Goal: Task Accomplishment & Management: Manage account settings

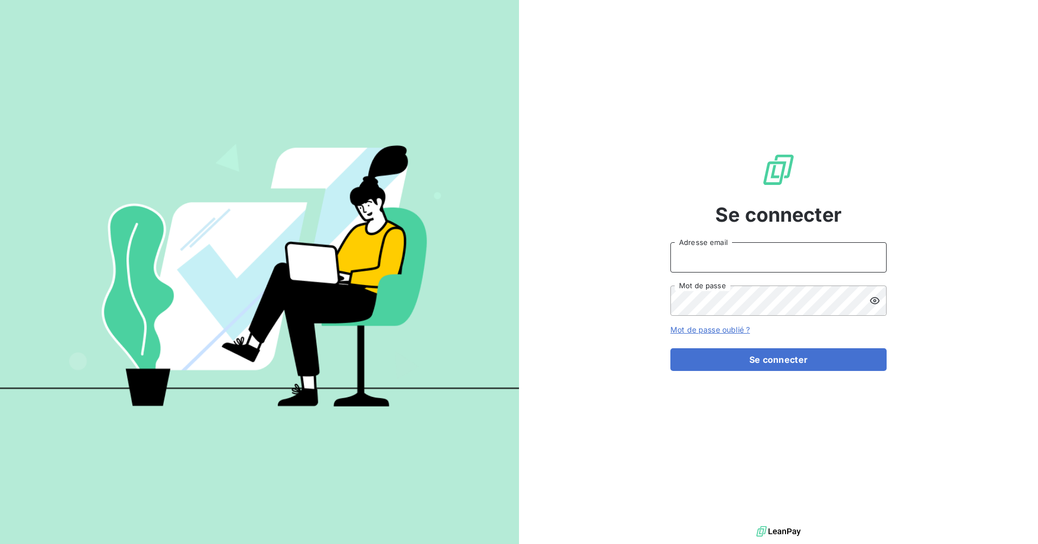
click at [753, 255] on input "Adresse email" at bounding box center [779, 257] width 216 height 30
click at [0, 544] on com-1password-button at bounding box center [0, 544] width 0 height 0
type input "[EMAIL_ADDRESS][DOMAIN_NAME]"
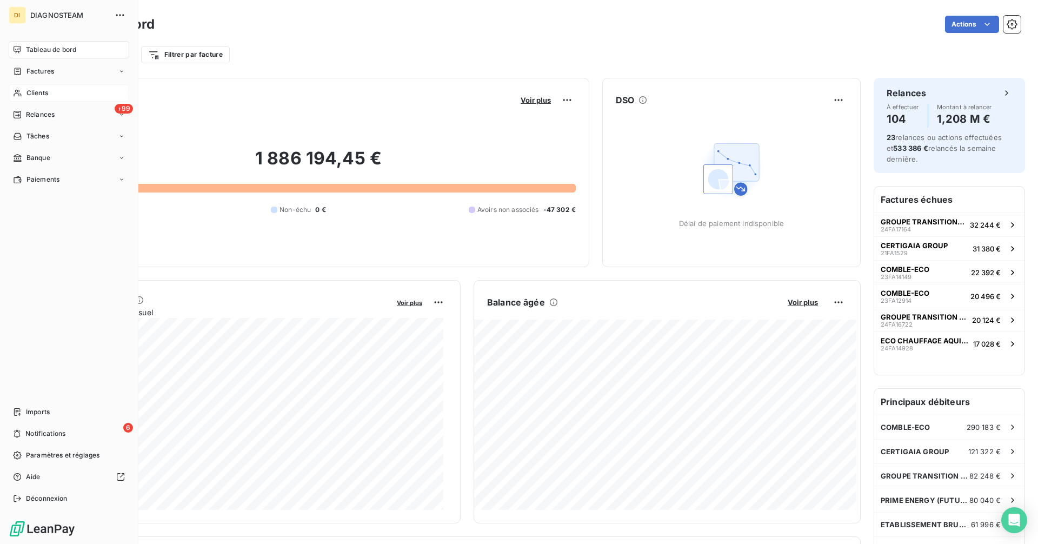
click at [39, 91] on span "Clients" at bounding box center [38, 93] width 22 height 10
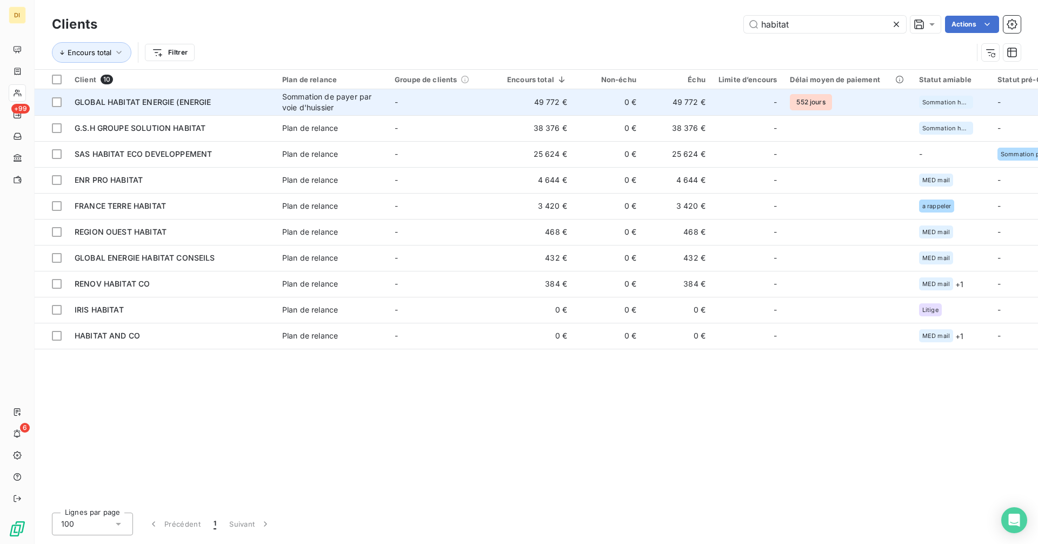
type input "habitat"
click at [186, 105] on span "GLOBAL HABITAT ENERGIE (ENERGIE" at bounding box center [143, 101] width 137 height 9
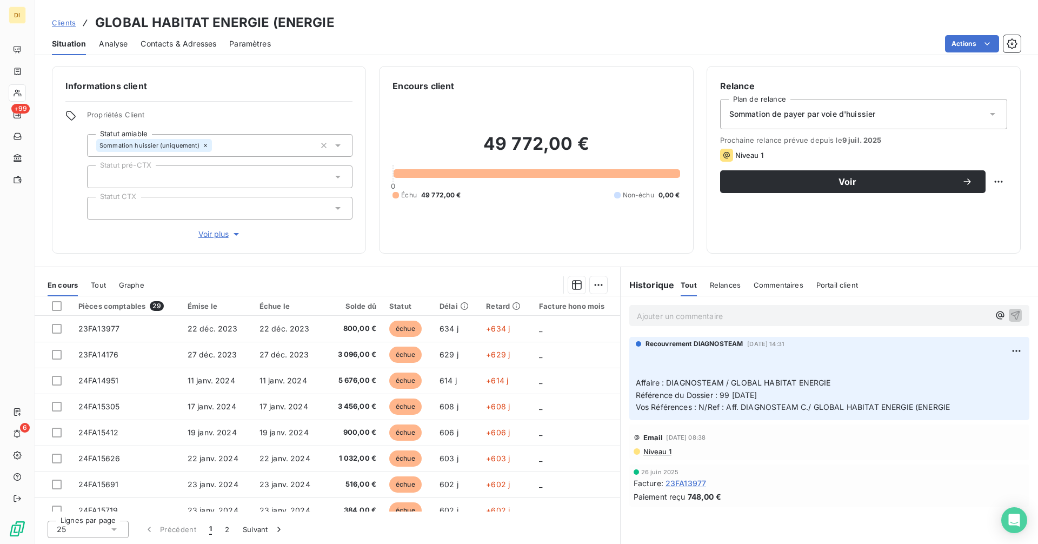
click at [889, 112] on div "Sommation de payer par voie d'huissier" at bounding box center [863, 114] width 287 height 30
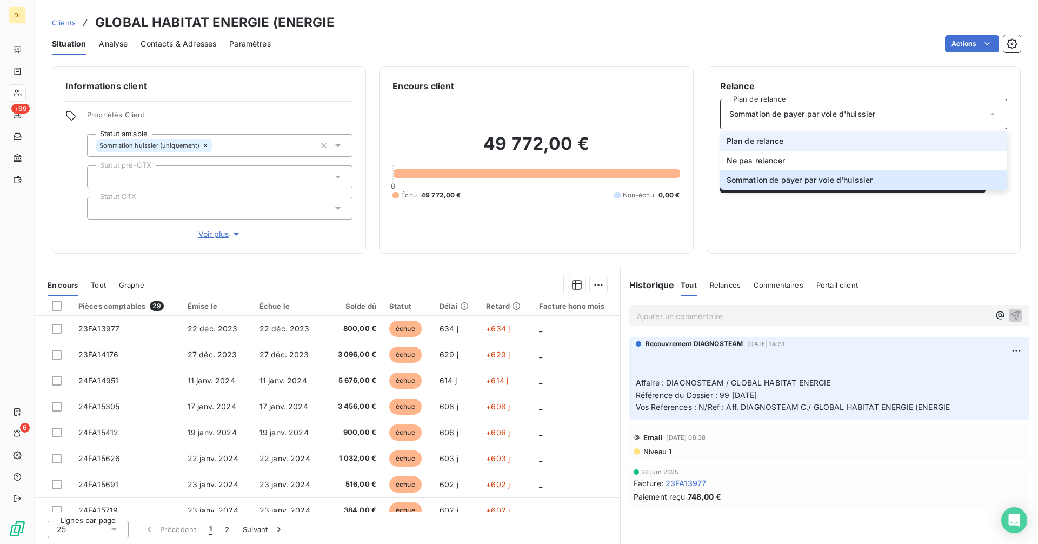
click at [876, 142] on li "Plan de relance" at bounding box center [863, 140] width 287 height 19
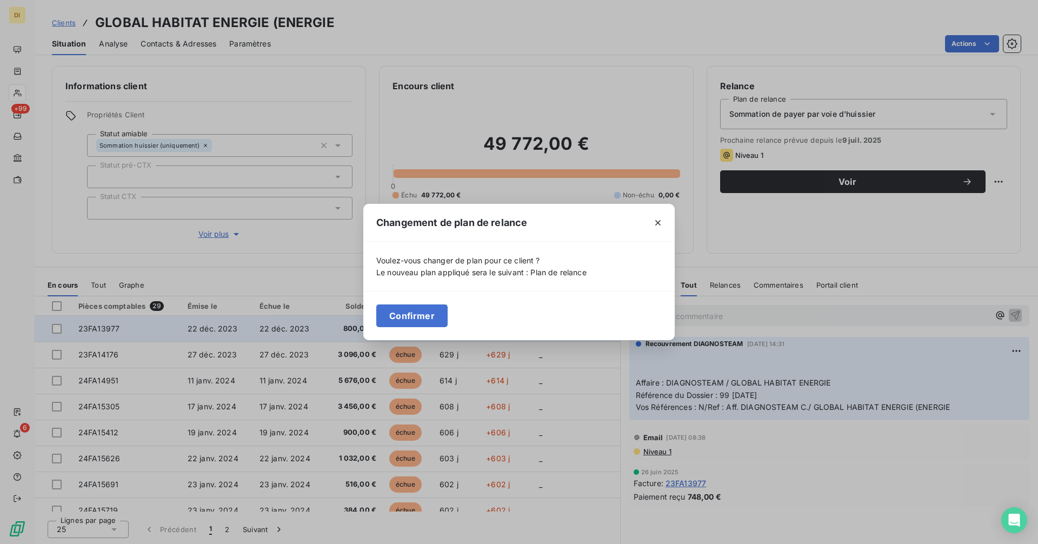
click at [432, 321] on button "Confirmer" at bounding box center [411, 315] width 71 height 23
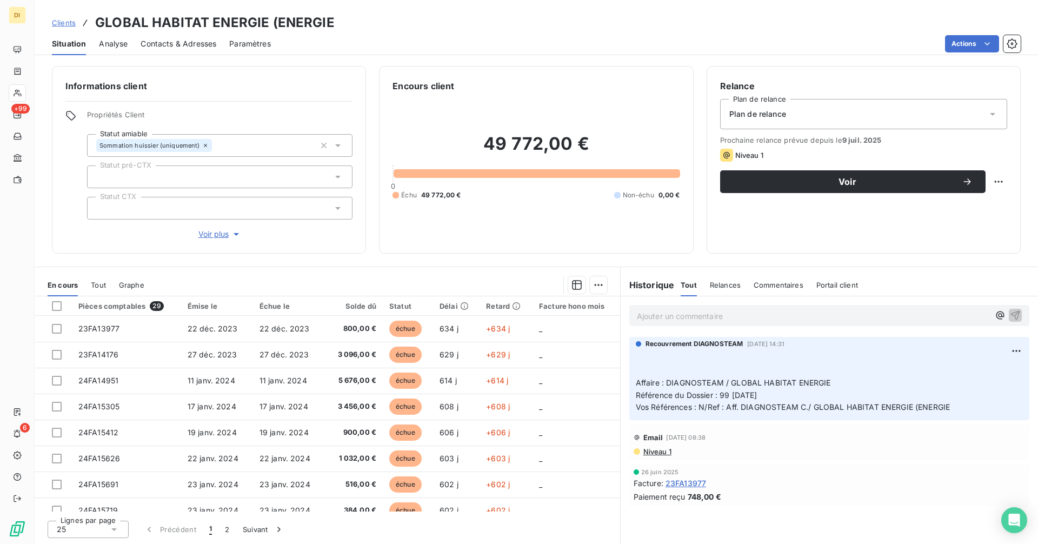
click at [1008, 178] on div "Relance Plan de relance Plan de relance Prochaine relance prévue depuis le [DAT…" at bounding box center [864, 160] width 314 height 188
click at [1006, 178] on html "DI +99 6 Clients GLOBAL HABITAT ENERGIE (ENERGIE Situation Analyse Contacts & A…" at bounding box center [519, 272] width 1038 height 544
click at [947, 208] on div "Replanifier cette action" at bounding box center [954, 205] width 97 height 17
select select "8"
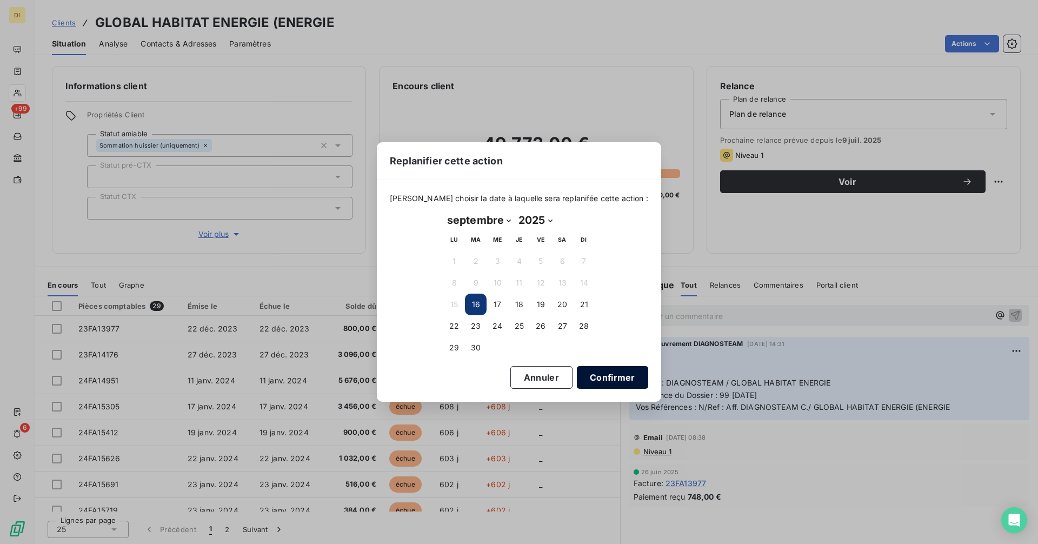
drag, startPoint x: 582, startPoint y: 374, endPoint x: 581, endPoint y: 365, distance: 9.3
click at [583, 374] on button "Confirmer" at bounding box center [612, 377] width 71 height 23
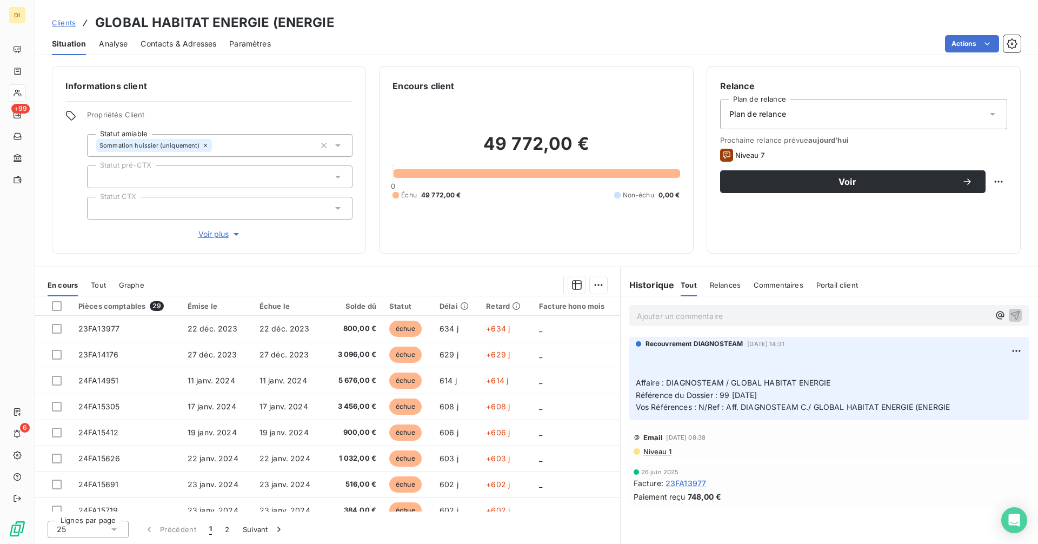
click at [193, 47] on span "Contacts & Adresses" at bounding box center [179, 43] width 76 height 11
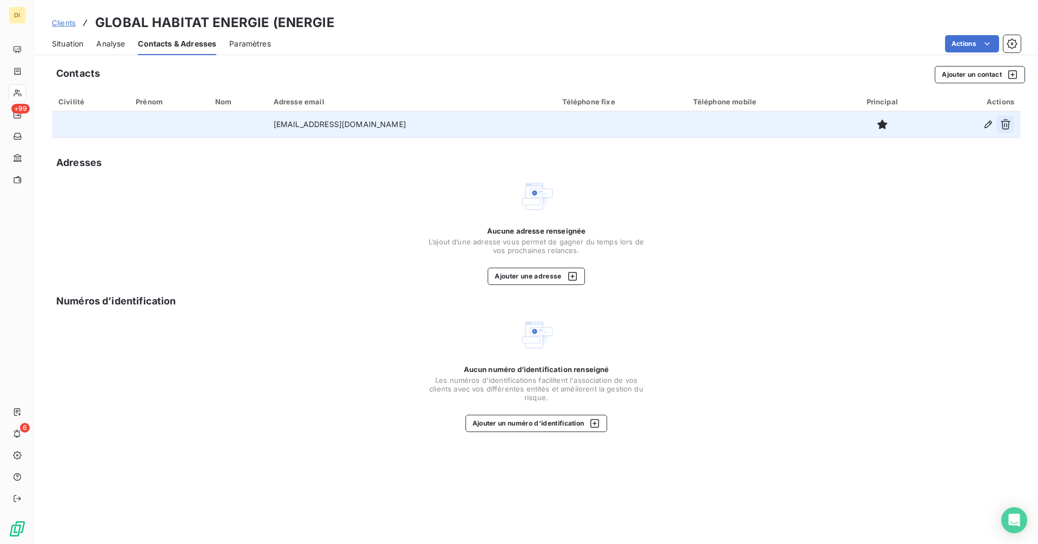
click at [1007, 124] on icon "button" at bounding box center [1006, 124] width 11 height 11
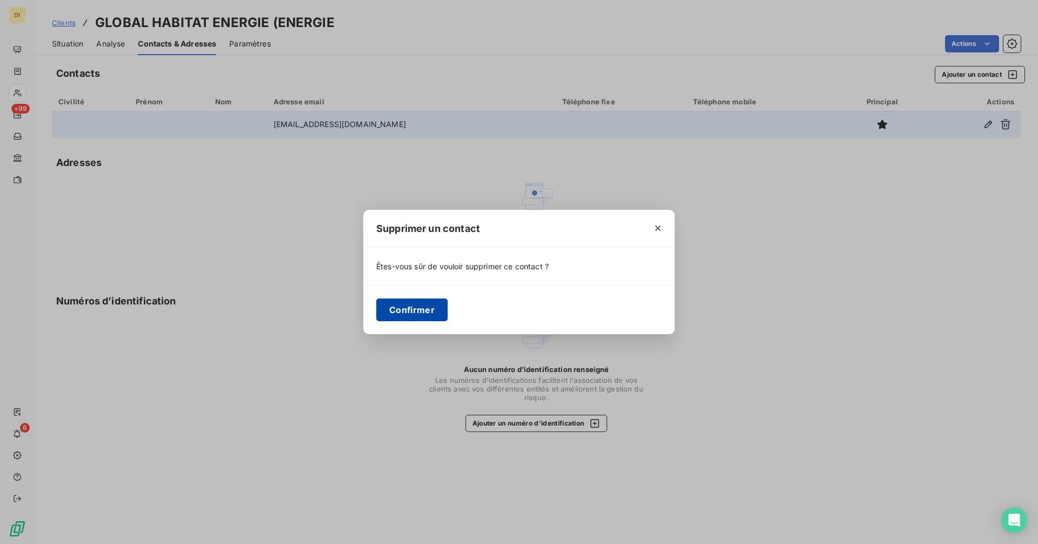
click at [418, 313] on button "Confirmer" at bounding box center [411, 310] width 71 height 23
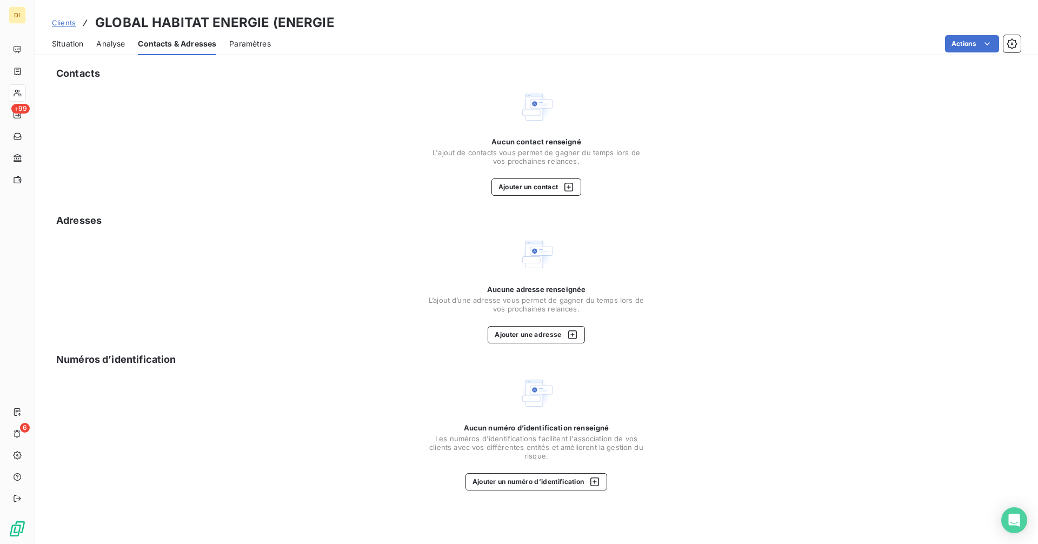
click at [68, 47] on span "Situation" at bounding box center [67, 43] width 31 height 11
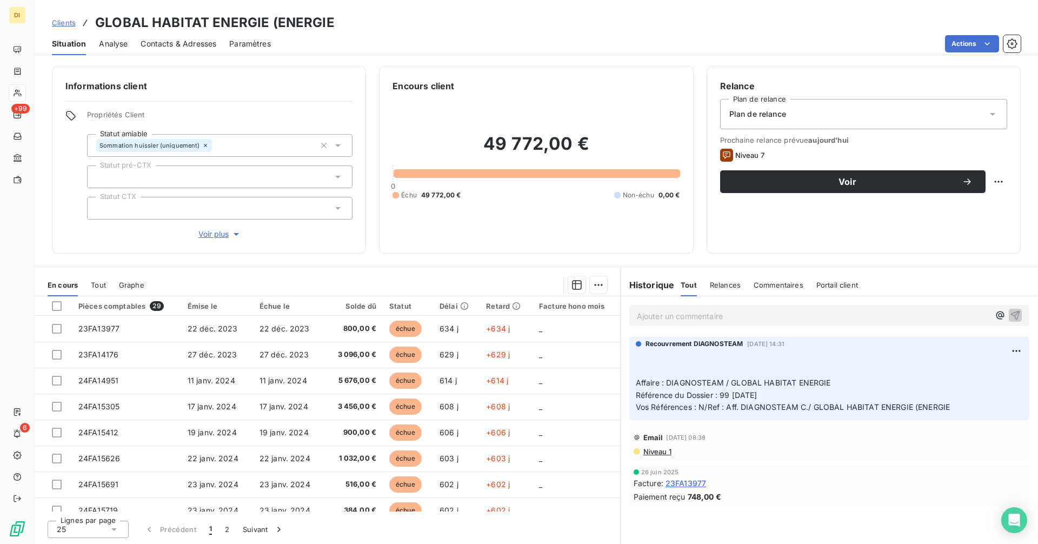
click at [422, 228] on div "49 772,00 € 0 Échu 49 772,00 € Non-échu 0,00 €" at bounding box center [536, 166] width 287 height 148
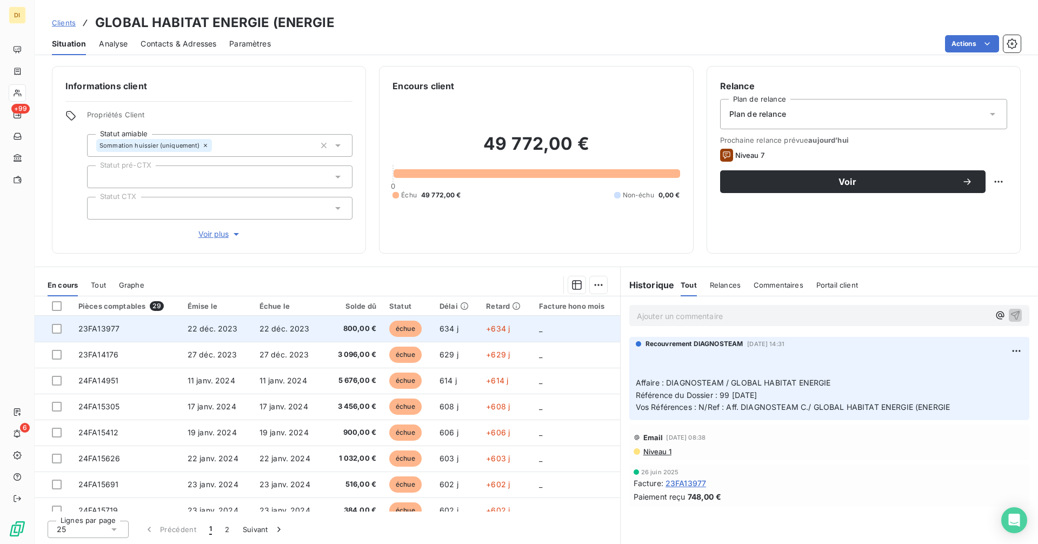
click at [253, 332] on td "22 déc. 2023" at bounding box center [289, 329] width 72 height 26
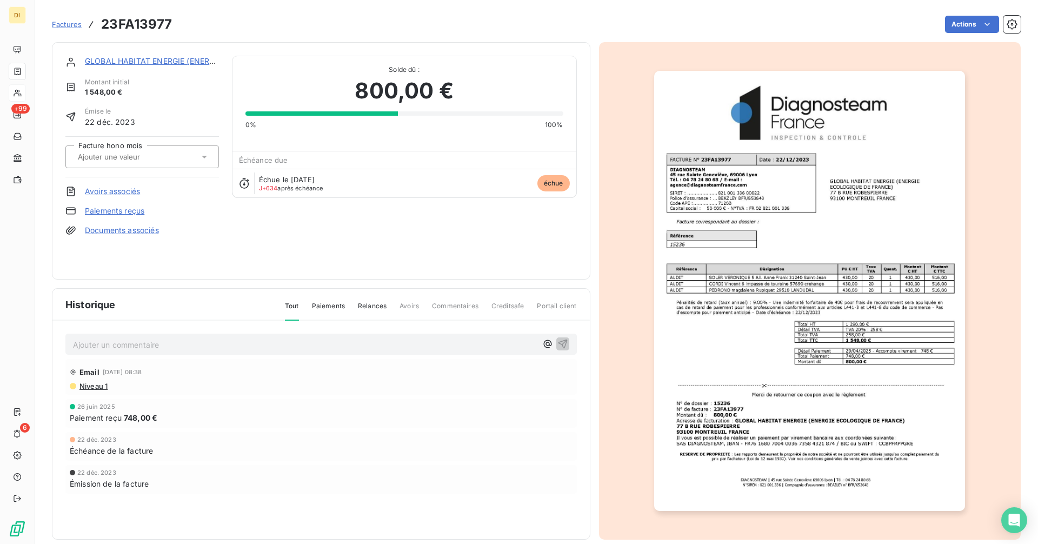
click at [135, 22] on h3 "23FA13977" at bounding box center [136, 24] width 71 height 19
copy h3 "23FA13977"
click at [161, 63] on link "GLOBAL HABITAT ENERGIE (ENERGIE" at bounding box center [153, 60] width 137 height 9
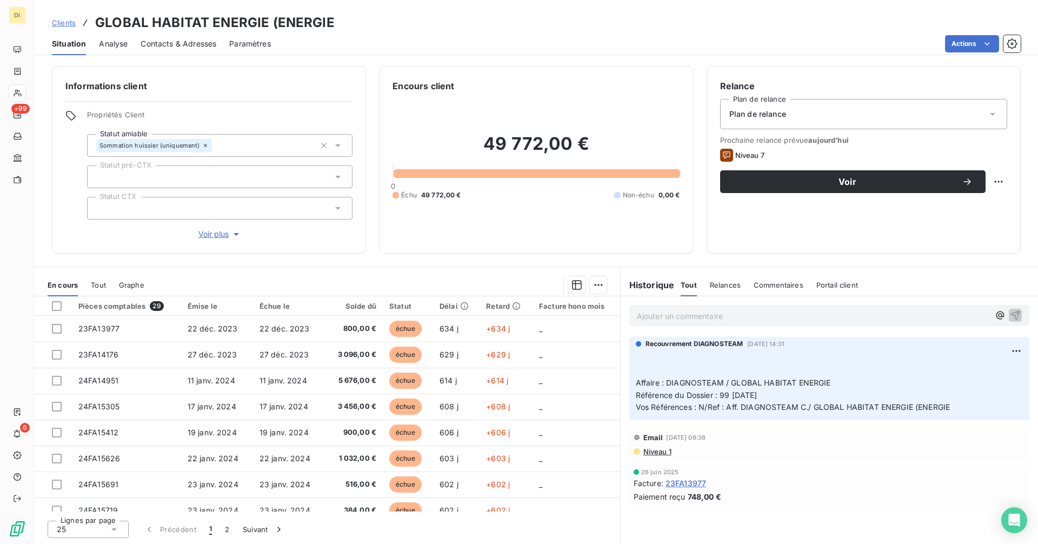
click at [228, 15] on h3 "GLOBAL HABITAT ENERGIE (ENERGIE" at bounding box center [215, 22] width 240 height 19
click at [235, 18] on h3 "GLOBAL HABITAT ENERGIE (ENERGIE" at bounding box center [215, 22] width 240 height 19
click at [272, 18] on h3 "GLOBAL HABITAT ENERGIE (ENERGIE" at bounding box center [215, 22] width 240 height 19
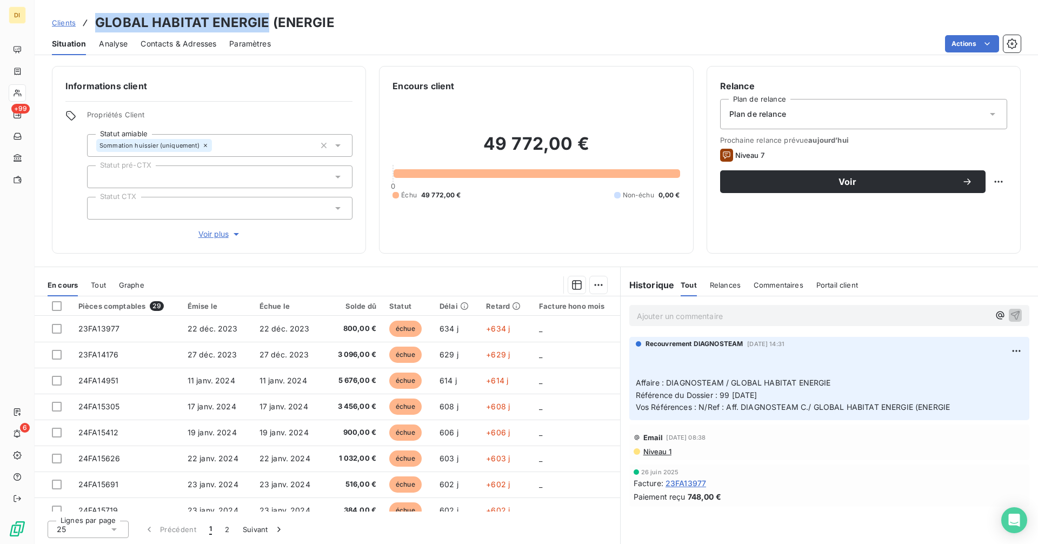
drag, startPoint x: 267, startPoint y: 21, endPoint x: 86, endPoint y: 25, distance: 181.2
click at [86, 25] on div "Clients GLOBAL HABITAT ENERGIE (ENERGIE" at bounding box center [193, 22] width 283 height 19
copy h3 "GLOBAL HABITAT ENERGIE"
click at [691, 320] on p "Ajouter un commentaire ﻿" at bounding box center [813, 316] width 353 height 14
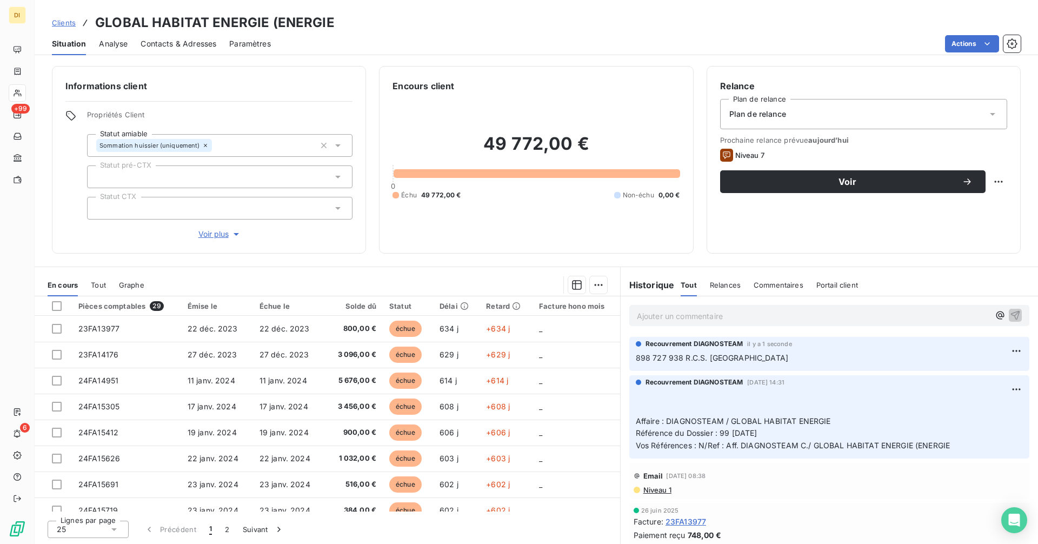
click at [178, 43] on span "Contacts & Adresses" at bounding box center [179, 43] width 76 height 11
